Goal: Use online tool/utility: Utilize a website feature to perform a specific function

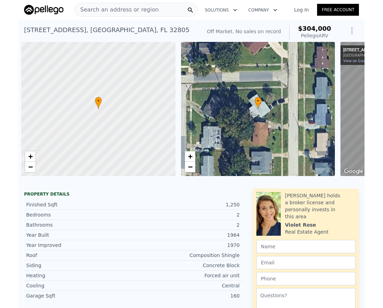
scroll to position [0, 664]
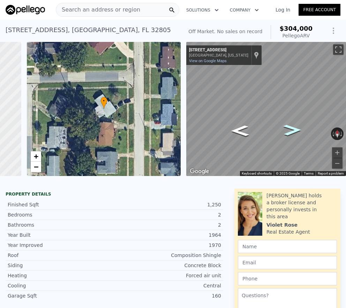
click at [75, 8] on span "Search an address or region" at bounding box center [98, 10] width 84 height 8
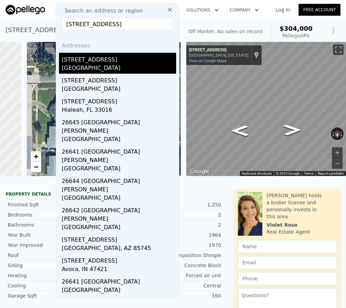
type input "[STREET_ADDRESS]"
click at [90, 67] on div "[GEOGRAPHIC_DATA]" at bounding box center [119, 69] width 114 height 10
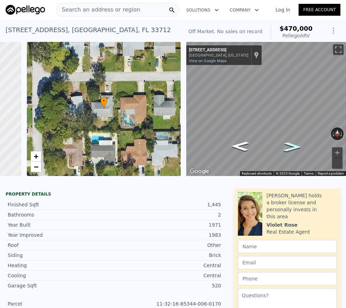
click at [289, 147] on icon "Go West, 60th Ave S" at bounding box center [292, 147] width 33 height 14
click at [237, 145] on icon "Go East, 60th Ave S" at bounding box center [240, 146] width 33 height 14
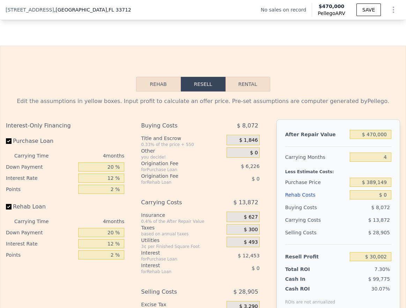
scroll to position [915, 0]
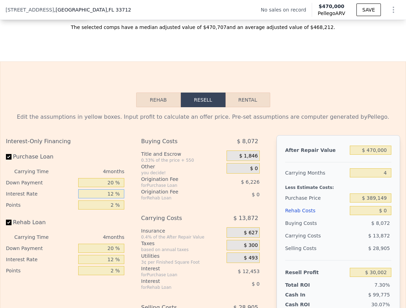
click at [111, 198] on input "12 %" at bounding box center [101, 193] width 46 height 9
click at [107, 198] on input "12 %" at bounding box center [101, 193] width 46 height 9
drag, startPoint x: 107, startPoint y: 204, endPoint x: 112, endPoint y: 204, distance: 4.9
click at [112, 198] on input "12 %" at bounding box center [101, 193] width 46 height 9
type input "1 %"
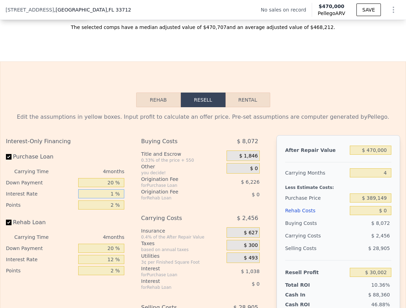
type input "$ 41,418"
type input "10 %"
type input "$ 32,078"
type input "10.3 %"
type input "$ 31,766"
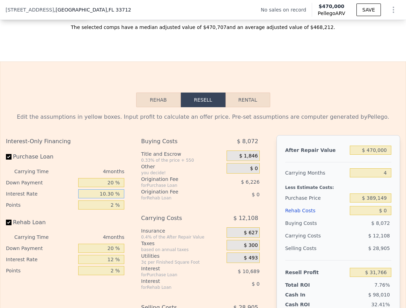
type input "10.30 %"
click at [97, 231] on div "Rehab Loan" at bounding box center [65, 223] width 118 height 15
click at [112, 209] on input "2 %" at bounding box center [101, 204] width 46 height 9
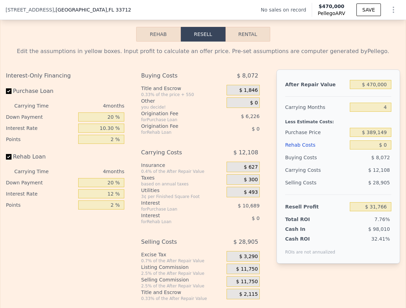
click at [113, 177] on div "4 months" at bounding box center [90, 171] width 67 height 11
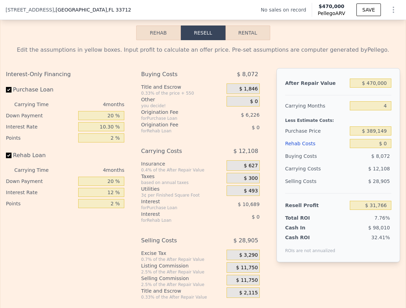
scroll to position [917, 0]
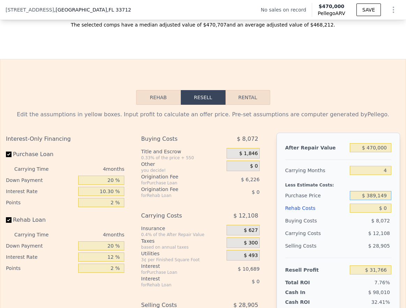
drag, startPoint x: 363, startPoint y: 206, endPoint x: 386, endPoint y: 206, distance: 23.0
click at [346, 206] on div "After Repair Value $ 470,000 Carrying Months 4 Less Estimate Costs: Purchase Pr…" at bounding box center [337, 230] width 123 height 194
type input "$ 310,000"
click at [346, 227] on div "$ 6,542" at bounding box center [371, 220] width 42 height 13
type input "$ 114,617"
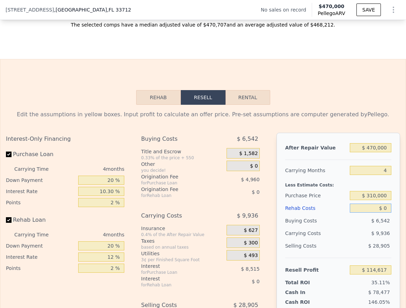
click at [346, 212] on input "$ 0" at bounding box center [371, 207] width 42 height 9
type input "$ 6"
type input "$ 114,611"
type input "$ 60"
type input "$ 114,556"
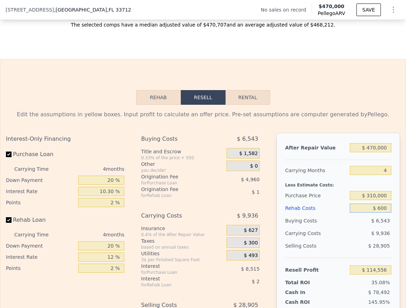
type input "$ 6,000"
type input "$ 108,329"
type input "$ 60,000"
type input "$ 51,737"
click at [326, 239] on div "$ 11,856" at bounding box center [358, 233] width 65 height 13
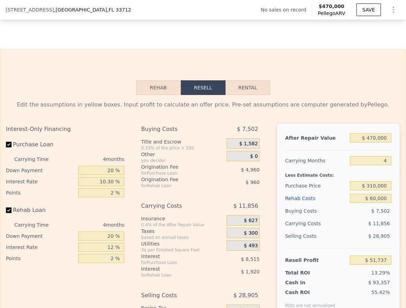
scroll to position [987, 0]
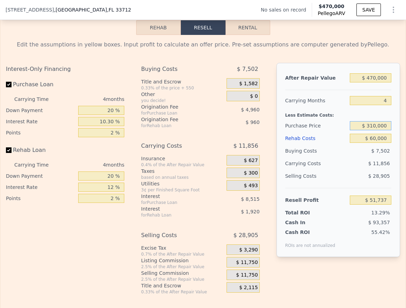
click at [346, 130] on input "$ 310,000" at bounding box center [371, 125] width 42 height 9
type input "$ 300,000"
click at [321, 157] on div "Buying Costs" at bounding box center [316, 150] width 62 height 13
type input "$ 62,206"
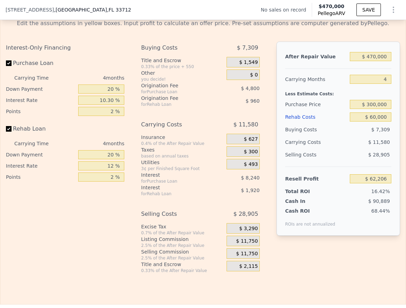
scroll to position [995, 0]
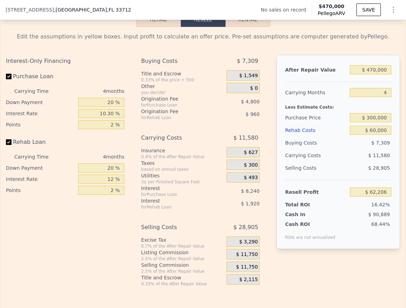
click at [346, 171] on span "$ 28,905" at bounding box center [379, 168] width 22 height 6
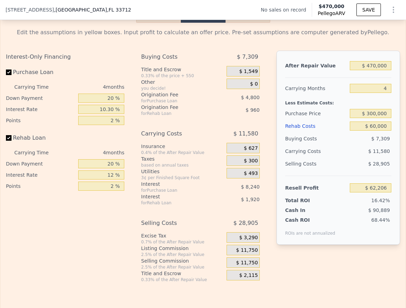
scroll to position [1068, 0]
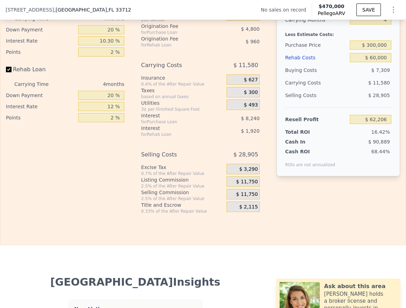
click at [242, 185] on span "$ 11,750" at bounding box center [247, 182] width 22 height 6
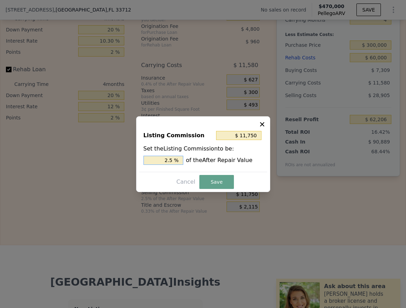
click at [173, 160] on input "2.5 %" at bounding box center [163, 160] width 40 height 9
type input "$ 9,400"
type input "2 %"
type input "$ 0"
type input "0 %"
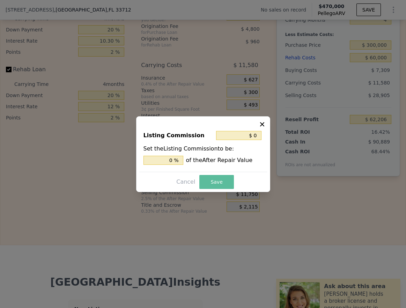
click at [216, 178] on button "Save" at bounding box center [216, 182] width 34 height 14
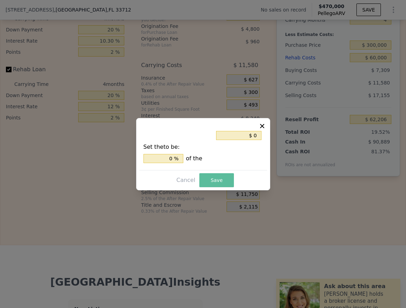
type input "$ 73,956"
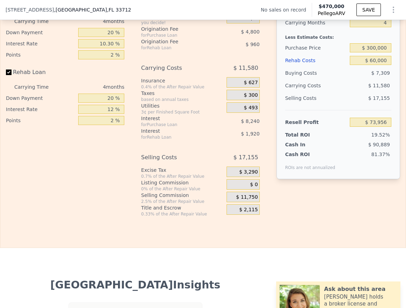
scroll to position [1053, 0]
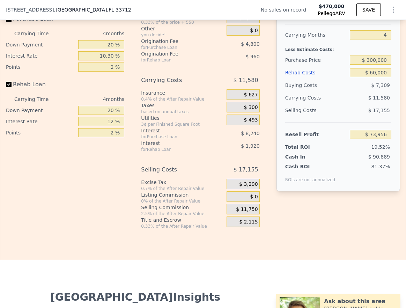
click at [327, 160] on div "Cash In $ 90,889" at bounding box center [338, 155] width 106 height 10
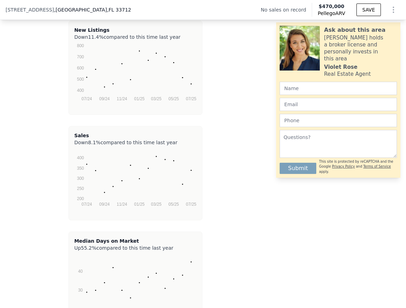
scroll to position [995, 0]
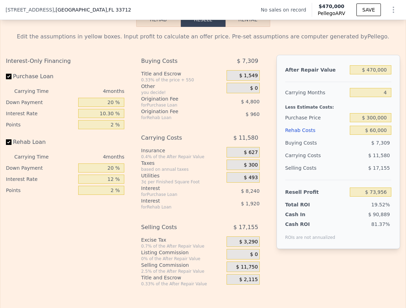
click at [261, 180] on div "Buying Costs $ 7,309 Title and Escrow 0.33% of the price + 550 $ 1,549 Other yo…" at bounding box center [203, 171] width 124 height 232
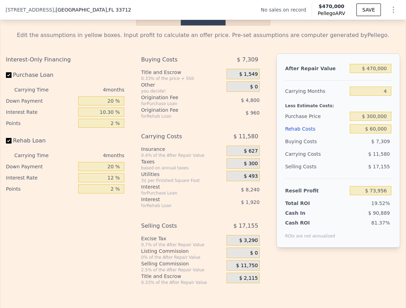
click at [107, 95] on div "4 months" at bounding box center [90, 89] width 67 height 11
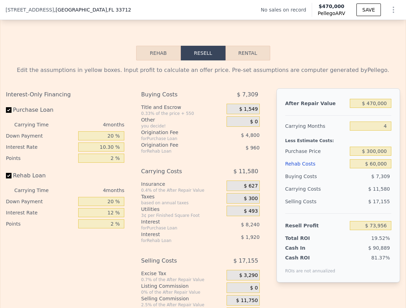
scroll to position [901, 0]
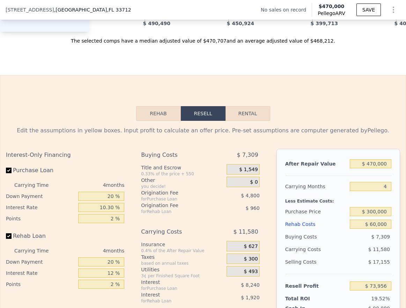
click at [153, 121] on button "Rehab" at bounding box center [158, 113] width 45 height 15
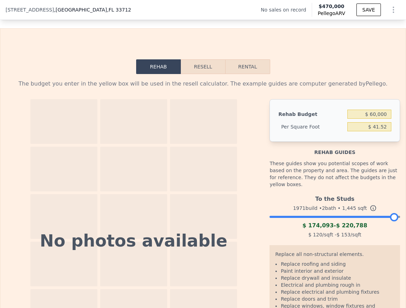
scroll to position [1009, 0]
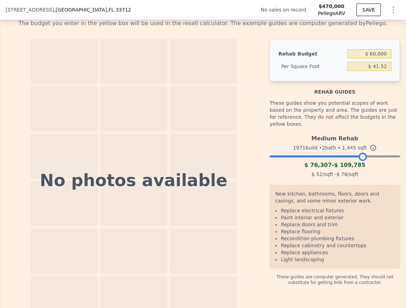
drag, startPoint x: 389, startPoint y: 168, endPoint x: 358, endPoint y: 168, distance: 31.7
click at [346, 161] on div at bounding box center [362, 156] width 8 height 8
drag, startPoint x: 358, startPoint y: 167, endPoint x: 351, endPoint y: 168, distance: 7.7
click at [346, 161] on div at bounding box center [355, 156] width 8 height 8
drag, startPoint x: 350, startPoint y: 169, endPoint x: 336, endPoint y: 170, distance: 14.4
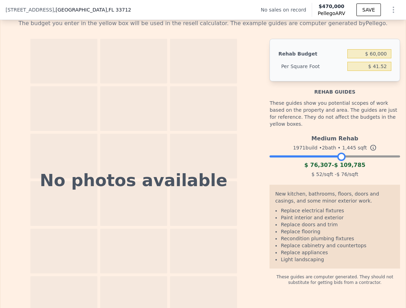
click at [337, 161] on div at bounding box center [341, 156] width 8 height 8
click at [346, 169] on div "$ 76,307 - $ 109,785" at bounding box center [334, 165] width 130 height 8
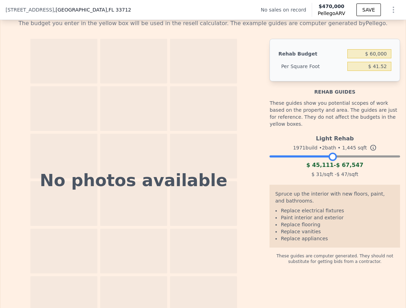
drag, startPoint x: 335, startPoint y: 168, endPoint x: 327, endPoint y: 170, distance: 7.5
click at [328, 161] on div at bounding box center [332, 156] width 8 height 8
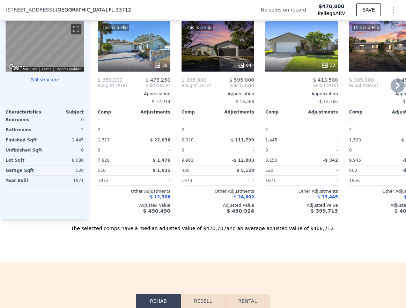
scroll to position [634, 0]
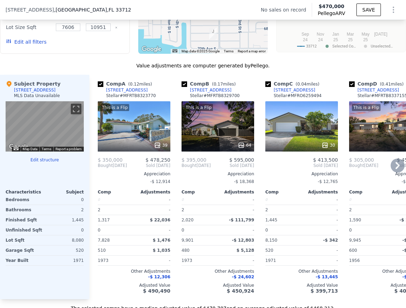
click at [136, 137] on div "This is a Flip 39" at bounding box center [134, 126] width 73 height 50
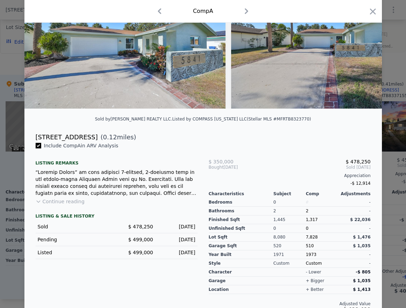
scroll to position [85, 0]
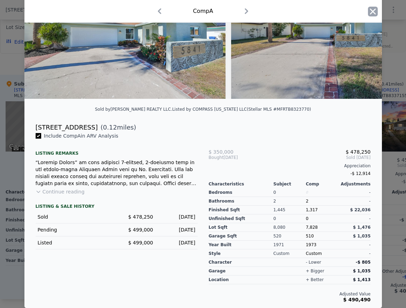
click at [346, 13] on icon "button" at bounding box center [373, 12] width 10 height 10
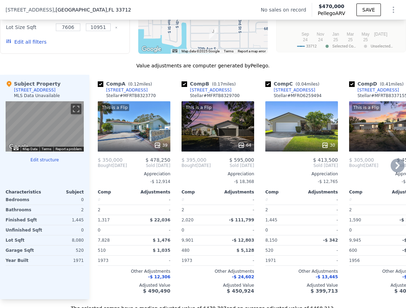
click at [346, 172] on icon at bounding box center [397, 165] width 14 height 14
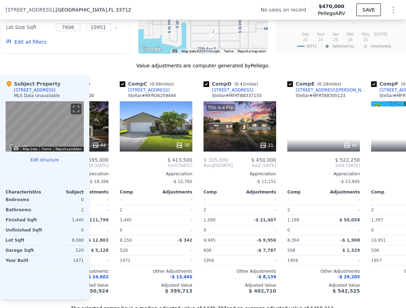
scroll to position [0, 167]
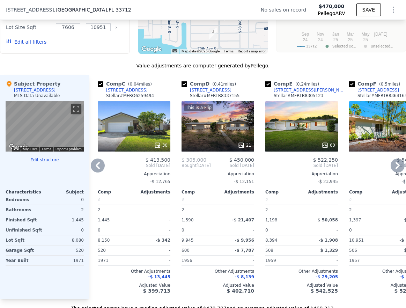
click at [216, 136] on div "This is a Flip 21" at bounding box center [217, 126] width 73 height 50
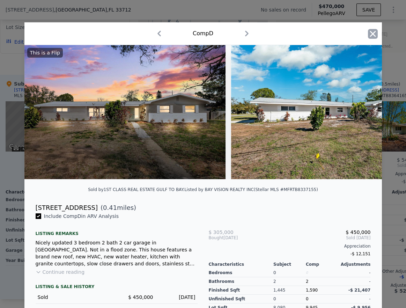
click at [346, 34] on icon "button" at bounding box center [372, 34] width 6 height 6
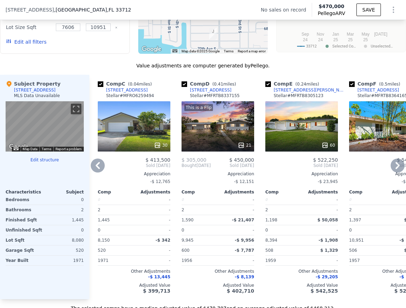
click at [346, 169] on icon at bounding box center [397, 165] width 4 height 7
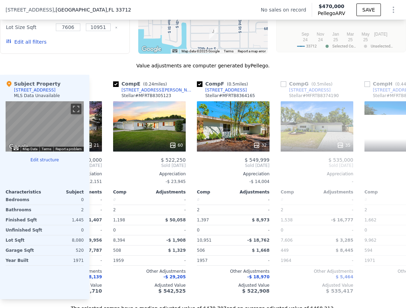
scroll to position [0, 335]
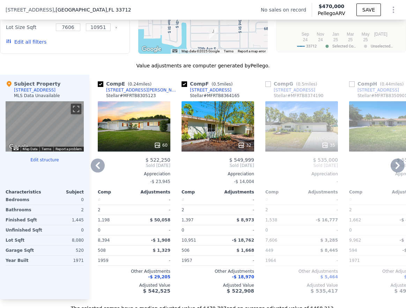
click at [346, 171] on icon at bounding box center [397, 165] width 14 height 14
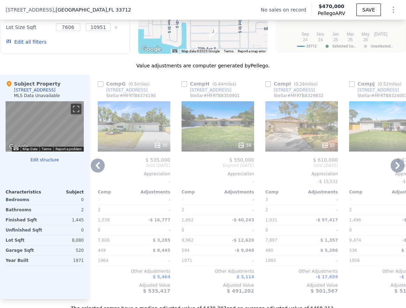
click at [300, 136] on div "51" at bounding box center [301, 126] width 73 height 50
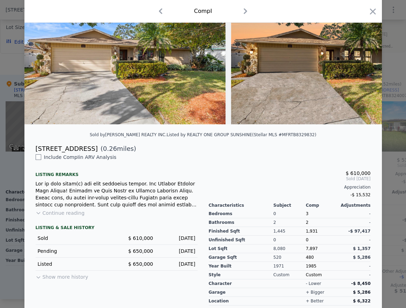
scroll to position [32, 0]
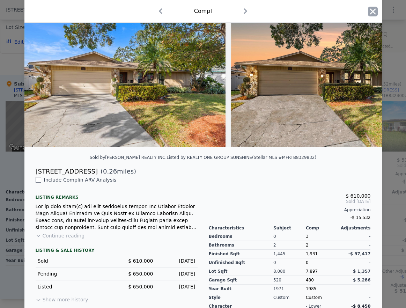
click at [346, 12] on icon "button" at bounding box center [372, 11] width 6 height 6
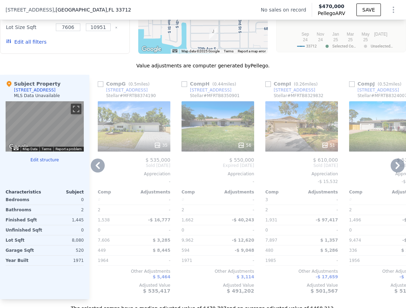
click at [346, 172] on icon at bounding box center [397, 165] width 14 height 14
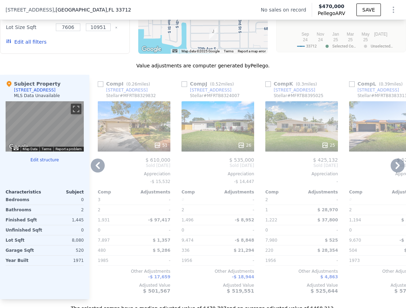
click at [346, 172] on icon at bounding box center [397, 165] width 14 height 14
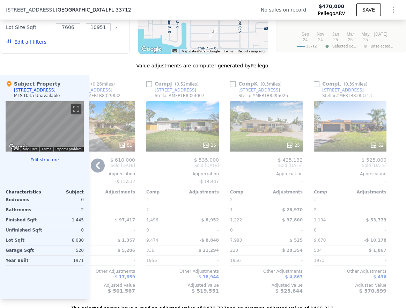
click at [346, 131] on div "52" at bounding box center [350, 126] width 73 height 50
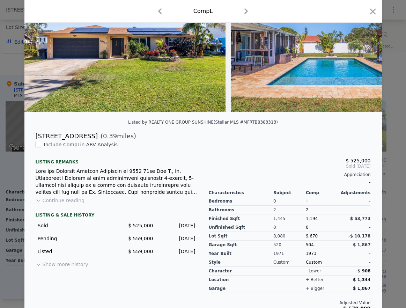
scroll to position [47, 0]
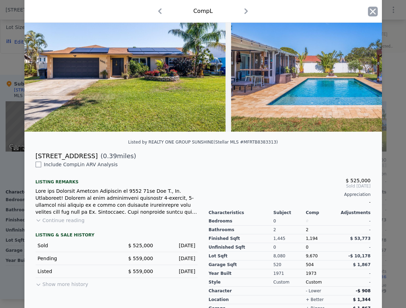
click at [346, 12] on icon "button" at bounding box center [373, 12] width 10 height 10
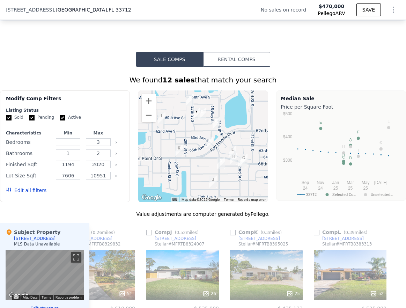
scroll to position [130, 0]
